Goal: Task Accomplishment & Management: Complete application form

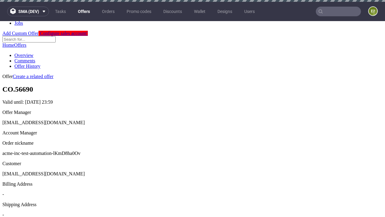
scroll to position [2, 0]
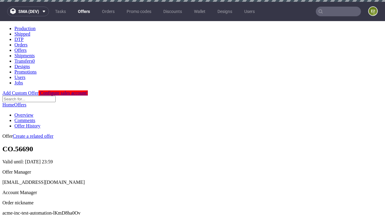
scroll to position [2, 0]
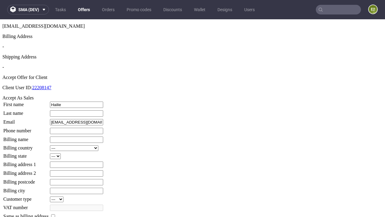
type input "Hailie"
type input "Gorczany"
type input "1509813888"
type input "Darion_Kuvalis25"
select select "13"
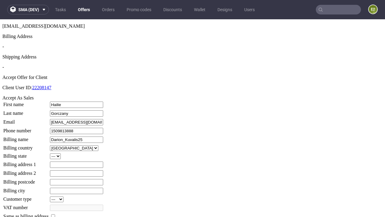
select select "132"
type input "Darion_Kuvalis25"
type input "222 Emmerich Mews"
type input "WR9 5KV"
type input "Doyle-over-Wolff"
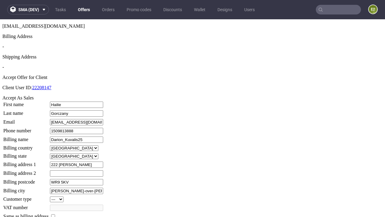
click at [55, 214] on input "checkbox" at bounding box center [53, 216] width 4 height 4
checkbox input "true"
type input "Darion_Kuvalis25"
select select "13"
type input "222 Emmerich Mews"
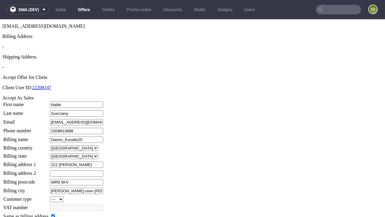
type input "WR9 5KV"
type input "Doyle-over-Wolff"
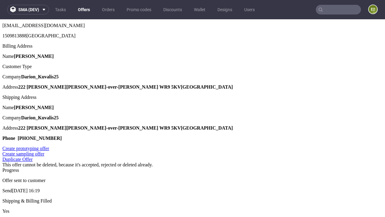
scroll to position [0, 0]
